Goal: Task Accomplishment & Management: Complete application form

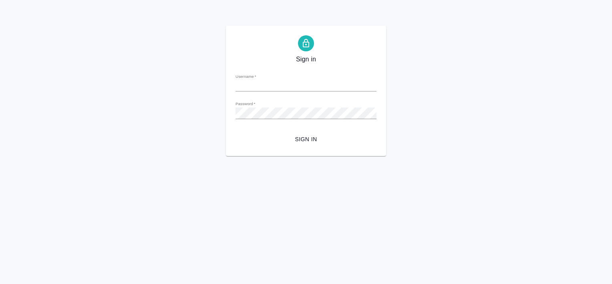
type input "[PERSON_NAME][EMAIL_ADDRESS][DOMAIN_NAME]"
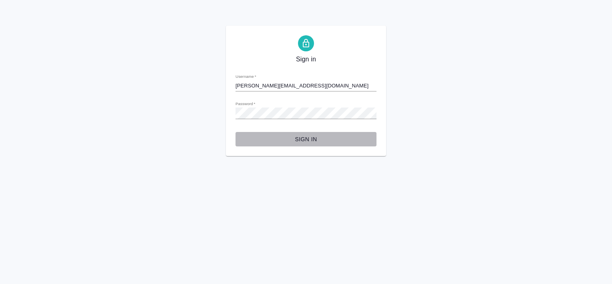
click at [307, 141] on span "Sign in" at bounding box center [306, 139] width 128 height 10
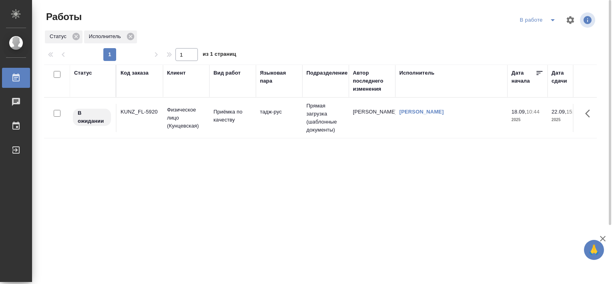
click at [137, 110] on div "KUNZ_FL-5920" at bounding box center [140, 112] width 38 height 8
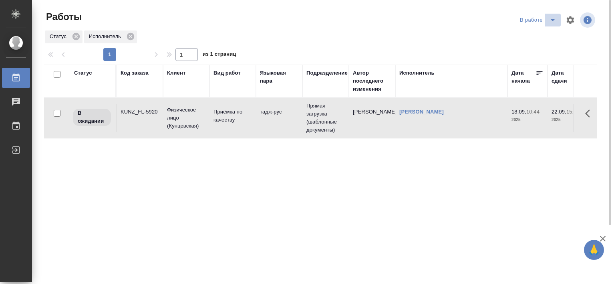
click at [551, 21] on icon "split button" at bounding box center [553, 20] width 10 height 10
click at [521, 40] on li "Стандартные настройки" at bounding box center [539, 36] width 77 height 13
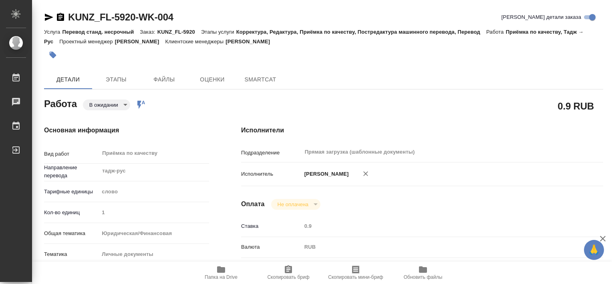
type textarea "x"
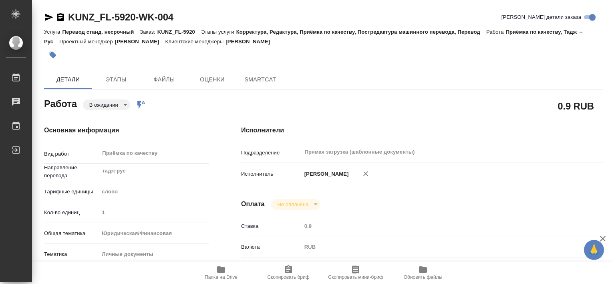
type textarea "x"
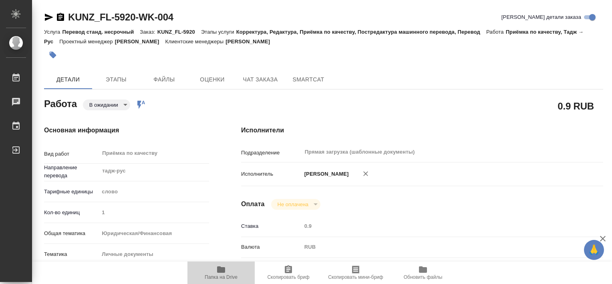
click at [224, 274] on span "Папка на Drive" at bounding box center [221, 277] width 33 height 6
type textarea "x"
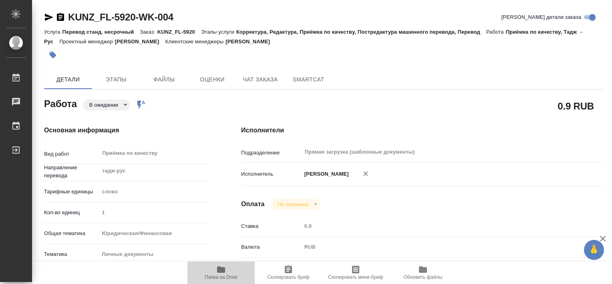
type textarea "x"
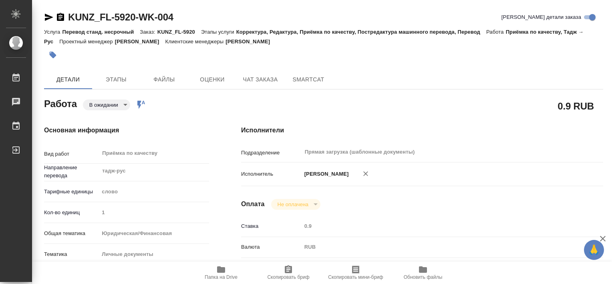
type textarea "x"
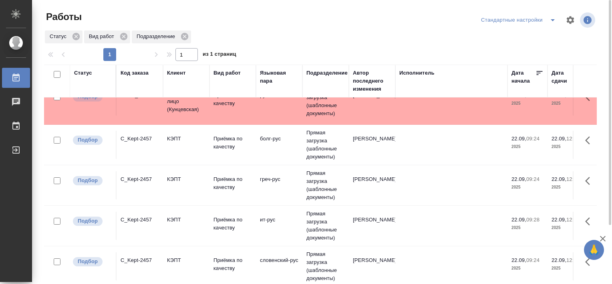
scroll to position [18, 0]
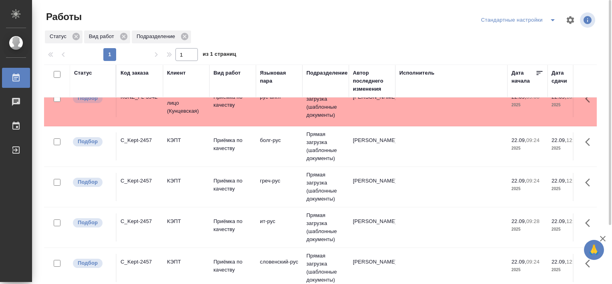
drag, startPoint x: 597, startPoint y: 131, endPoint x: 591, endPoint y: 150, distance: 19.6
click at [591, 150] on div "Статус Код заказа Клиент Вид работ Языковая пара Подразделение Автор последнего…" at bounding box center [323, 208] width 559 height 288
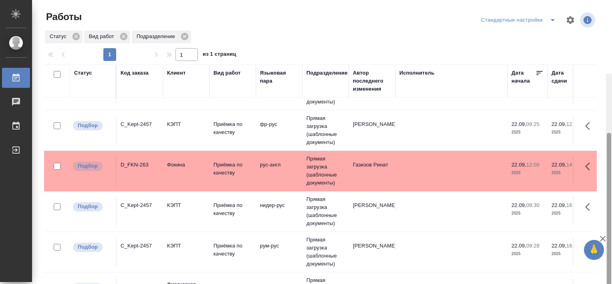
scroll to position [74, 0]
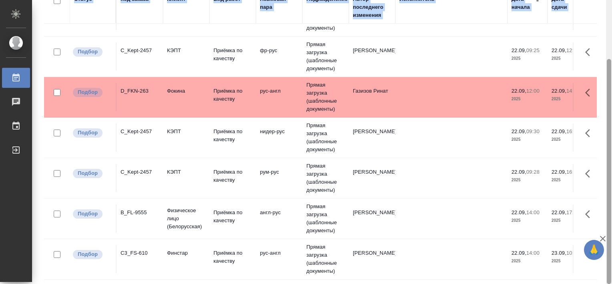
drag, startPoint x: 611, startPoint y: 209, endPoint x: 611, endPoint y: 217, distance: 8.0
click at [611, 217] on html "🙏 .cls-1 fill:#fff; AWATERA Tretyakova Valeriya Работы 0 Чаты График Выйти Рабо…" at bounding box center [306, 142] width 612 height 284
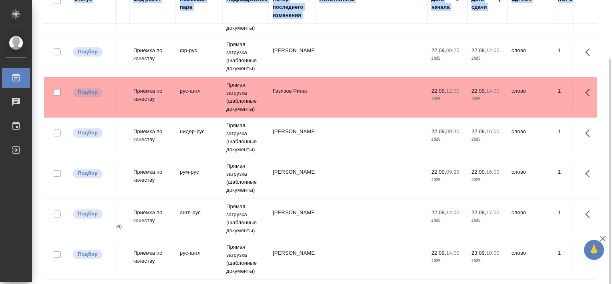
scroll to position [200, 0]
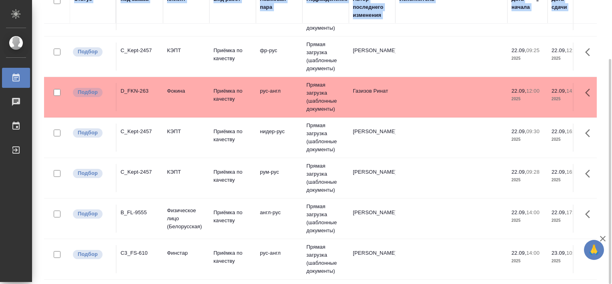
click at [139, 250] on td "C3_FS-610" at bounding box center [140, 259] width 46 height 28
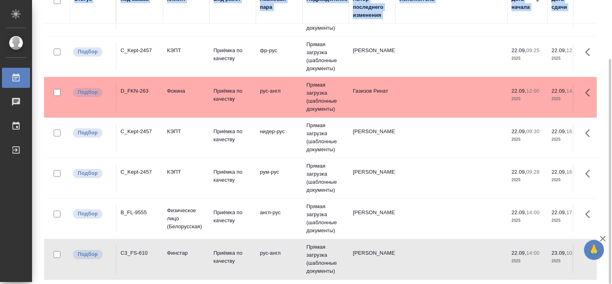
click at [139, 250] on td "C3_FS-610" at bounding box center [140, 259] width 46 height 28
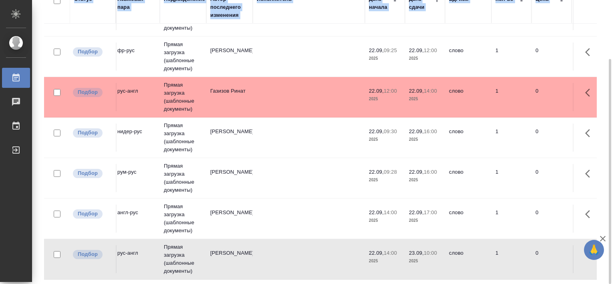
scroll to position [200, 141]
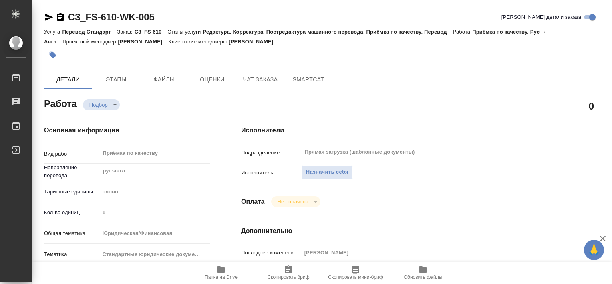
type textarea "x"
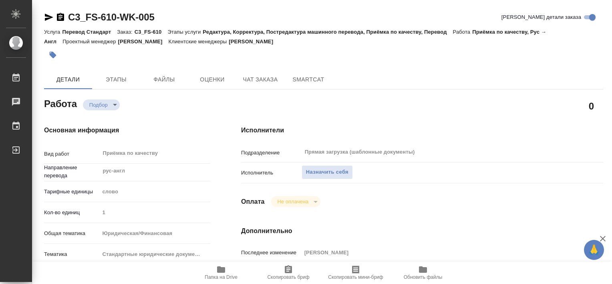
type textarea "x"
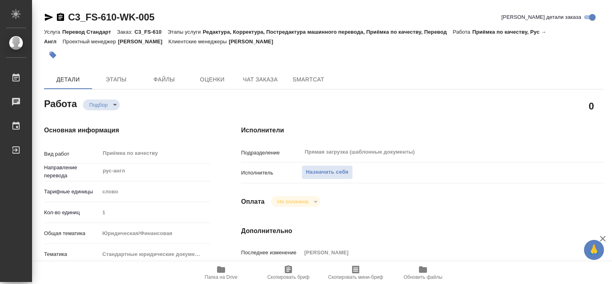
type textarea "x"
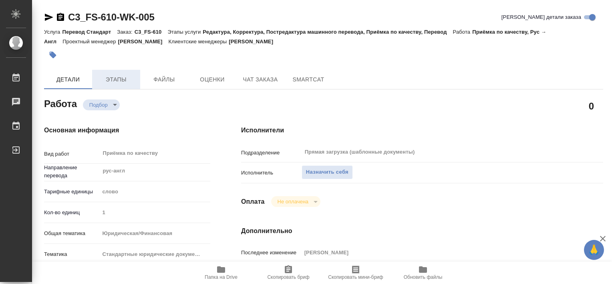
type textarea "x"
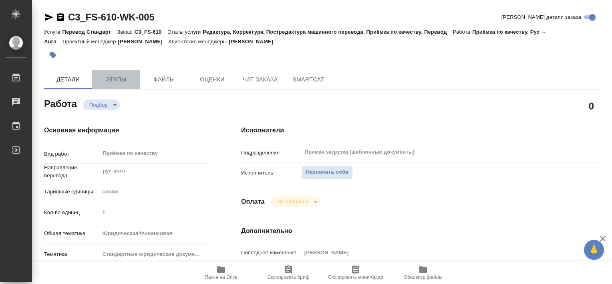
click at [133, 87] on button "Этапы" at bounding box center [116, 79] width 48 height 19
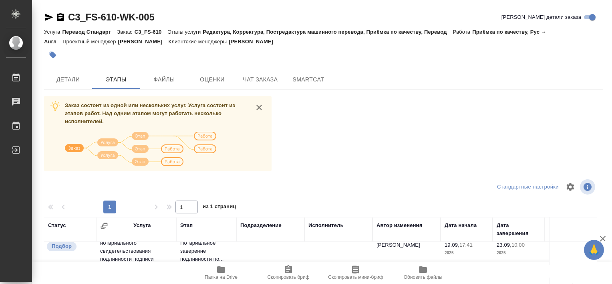
scroll to position [61, 0]
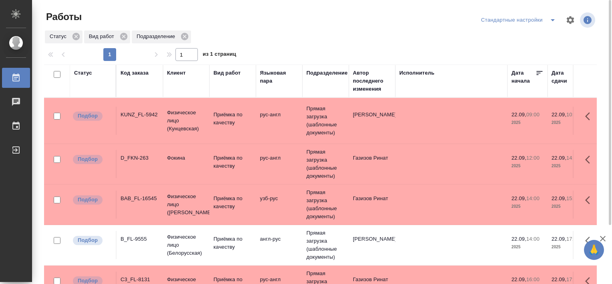
click at [501, 22] on div "Стандартные настройки" at bounding box center [520, 20] width 82 height 13
click at [552, 23] on icon "split button" at bounding box center [553, 20] width 10 height 10
click at [500, 42] on li "В работе" at bounding box center [520, 36] width 82 height 13
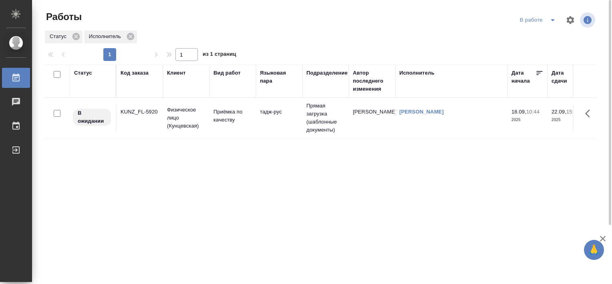
click at [147, 110] on div "KUNZ_FL-5920" at bounding box center [140, 112] width 38 height 8
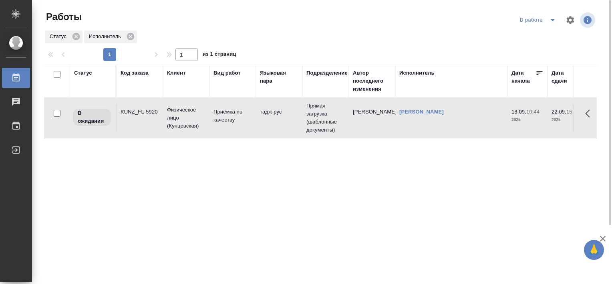
click at [147, 110] on div "KUNZ_FL-5920" at bounding box center [140, 112] width 38 height 8
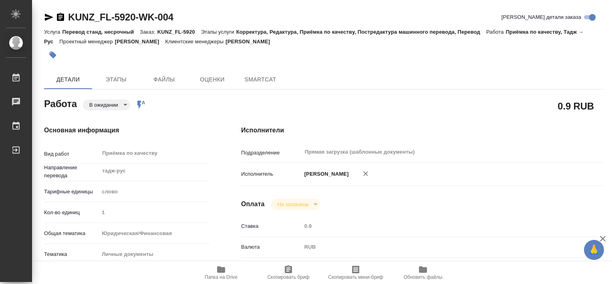
type textarea "x"
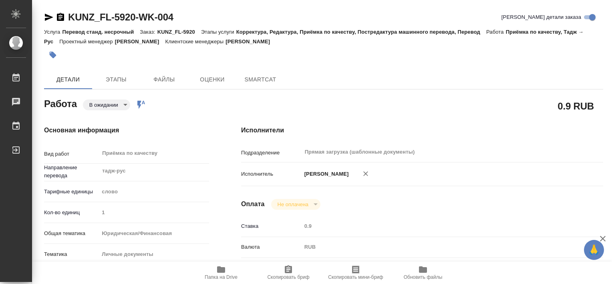
type textarea "x"
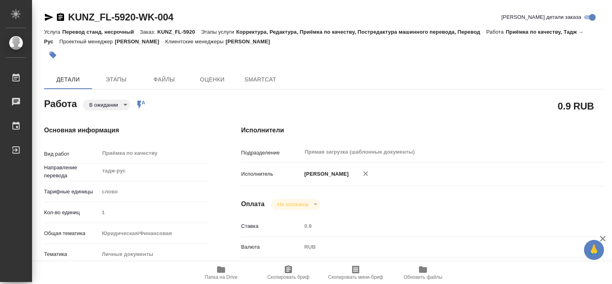
type textarea "x"
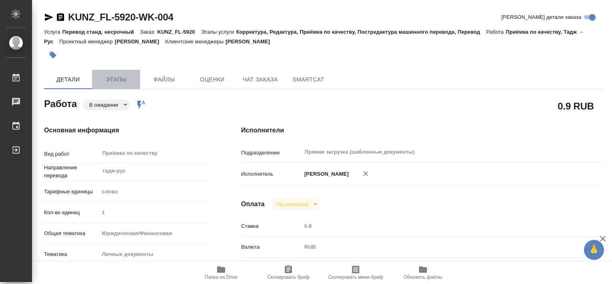
click at [108, 86] on button "Этапы" at bounding box center [116, 79] width 48 height 19
type textarea "x"
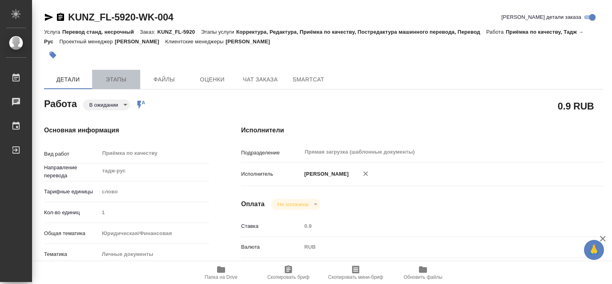
type textarea "x"
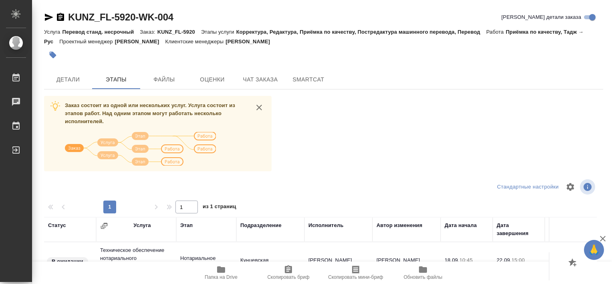
drag, startPoint x: 611, startPoint y: 109, endPoint x: 613, endPoint y: 135, distance: 25.7
click at [611, 135] on html "🙏 .cls-1 fill:#fff; AWATERA [PERSON_NAME] Работы 0 Чаты График Выйти KUNZ_FL-59…" at bounding box center [306, 142] width 612 height 284
click at [225, 276] on span "Папка на Drive" at bounding box center [221, 277] width 33 height 6
